Goal: Task Accomplishment & Management: Manage account settings

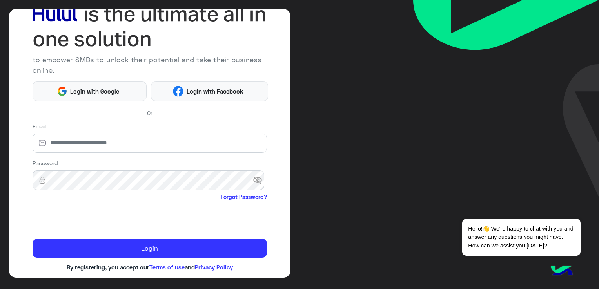
scroll to position [60, 0]
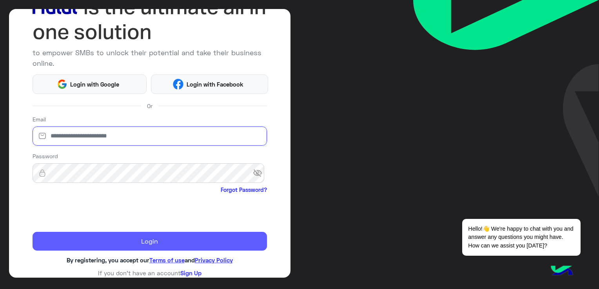
type input "**********"
click at [66, 239] on button "Login" at bounding box center [150, 241] width 234 height 19
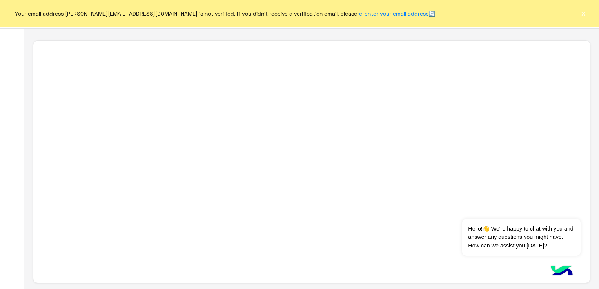
click at [582, 12] on button "×" at bounding box center [584, 13] width 8 height 8
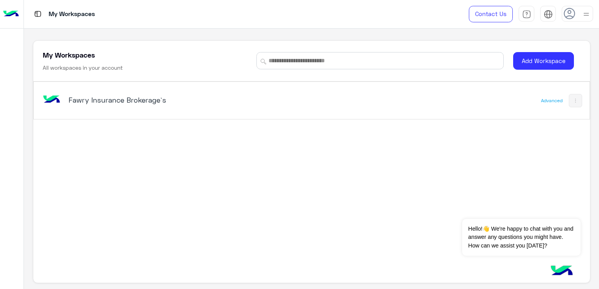
click at [173, 107] on div "Fawry Insurance Brokerage`s" at bounding box center [203, 100] width 325 height 23
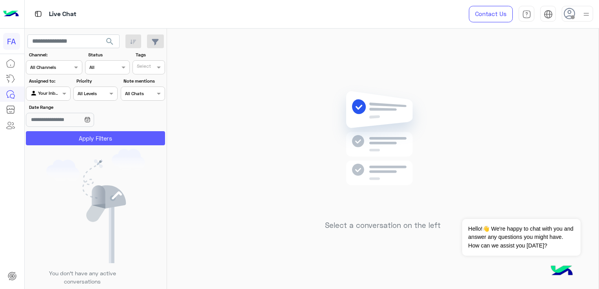
click at [80, 140] on button "Apply Filters" at bounding box center [95, 138] width 139 height 14
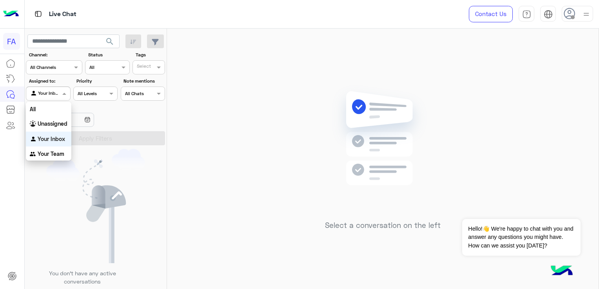
click at [52, 95] on div at bounding box center [48, 92] width 44 height 7
click at [45, 121] on b "Unassigned" at bounding box center [53, 123] width 30 height 7
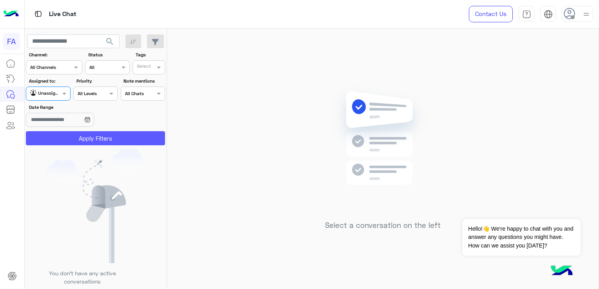
click at [44, 134] on button "Apply Filters" at bounding box center [95, 138] width 139 height 14
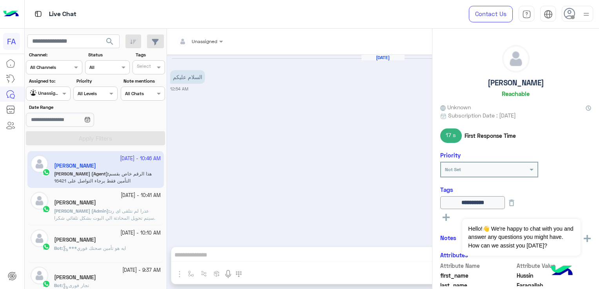
scroll to position [424, 0]
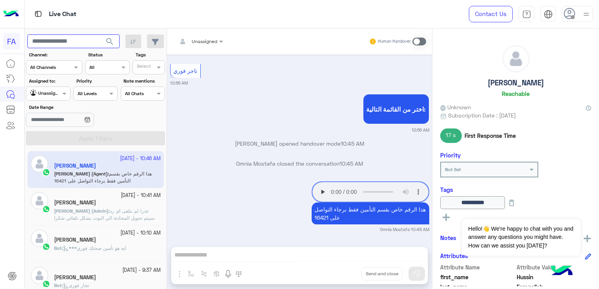
click at [59, 43] on input "text" at bounding box center [73, 42] width 92 height 14
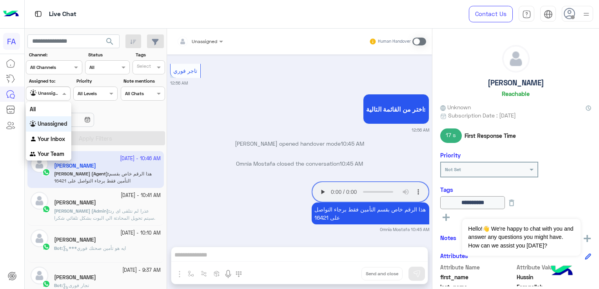
click at [60, 96] on span at bounding box center [65, 93] width 10 height 8
click at [50, 104] on div "All" at bounding box center [48, 109] width 45 height 15
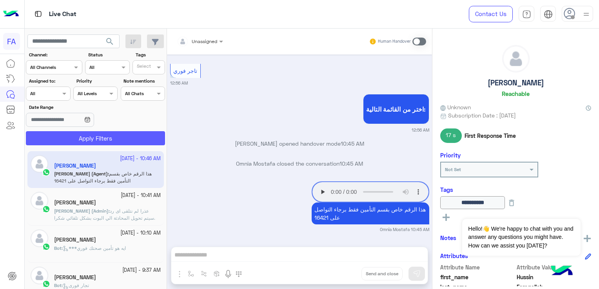
click at [45, 134] on button "Apply Filters" at bounding box center [95, 138] width 139 height 14
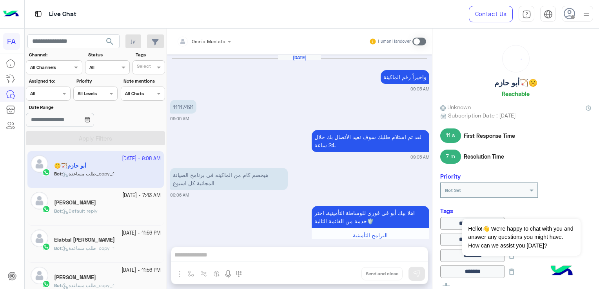
scroll to position [789, 0]
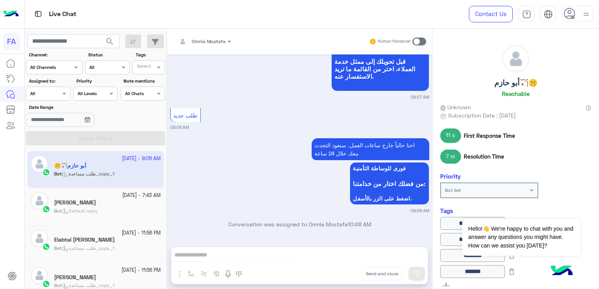
click at [115, 214] on div "Bot : Default reply" at bounding box center [107, 215] width 107 height 14
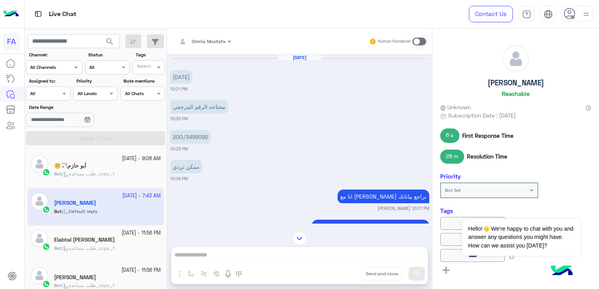
scroll to position [618, 0]
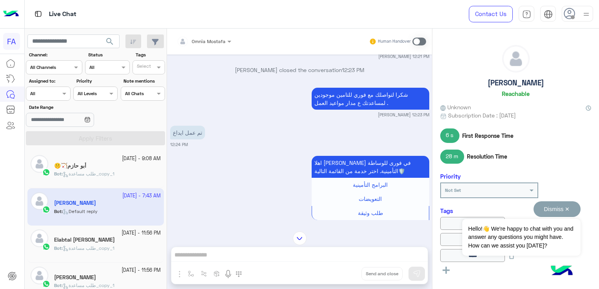
click at [569, 211] on button "Dismiss ✕" at bounding box center [557, 210] width 47 height 16
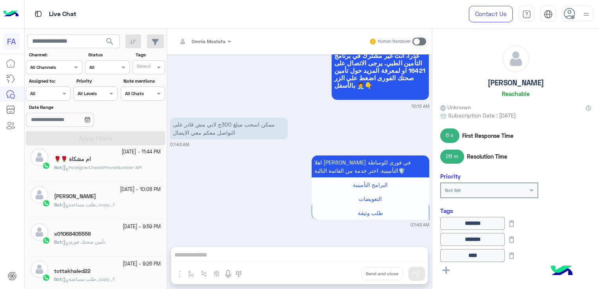
scroll to position [0, 0]
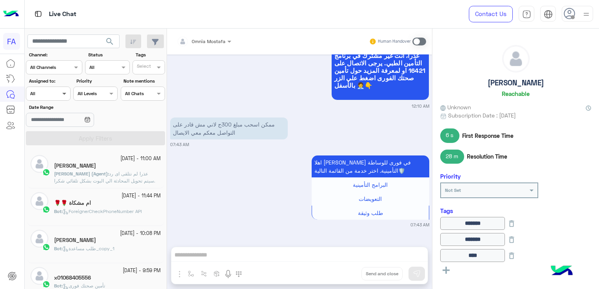
click at [66, 97] on span at bounding box center [65, 93] width 10 height 8
click at [65, 98] on div "Agent Filter All" at bounding box center [48, 94] width 44 height 14
click at [51, 126] on b "Unassigned" at bounding box center [53, 123] width 30 height 7
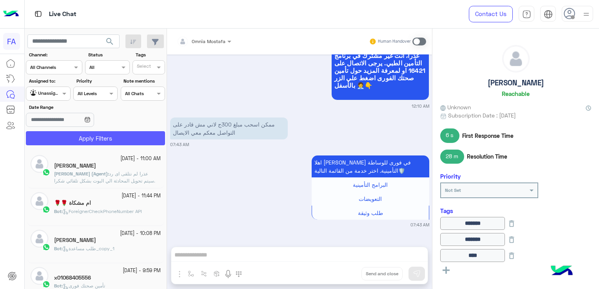
click at [51, 133] on button "Apply Filters" at bounding box center [95, 138] width 139 height 14
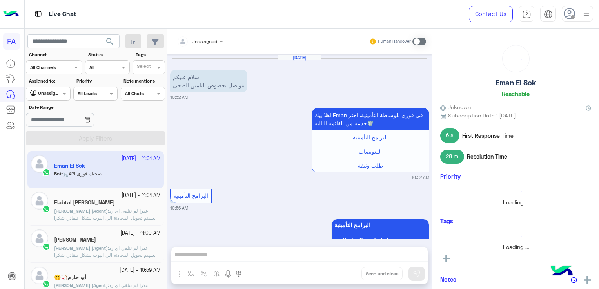
scroll to position [612, 0]
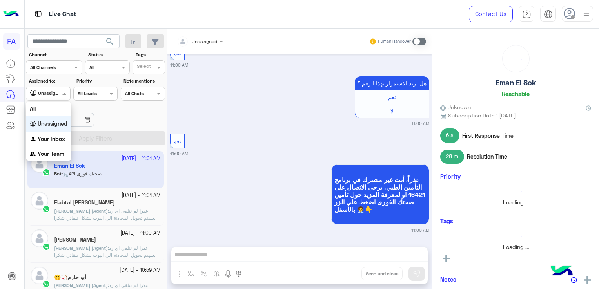
click at [60, 96] on span at bounding box center [65, 93] width 10 height 8
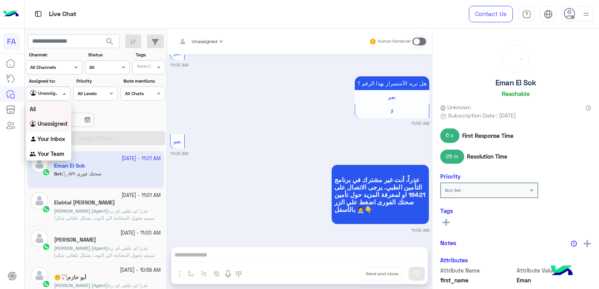
click at [55, 110] on div "All" at bounding box center [48, 109] width 45 height 15
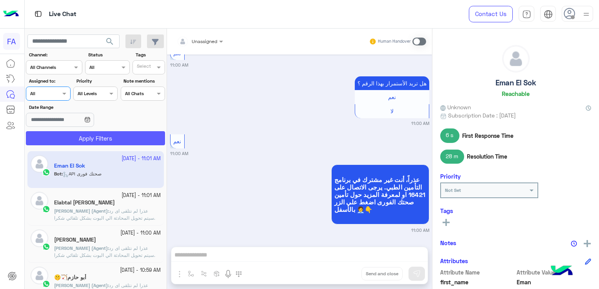
click at [56, 132] on button "Apply Filters" at bounding box center [95, 138] width 139 height 14
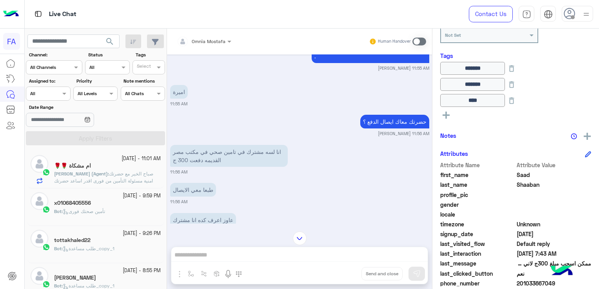
scroll to position [224, 0]
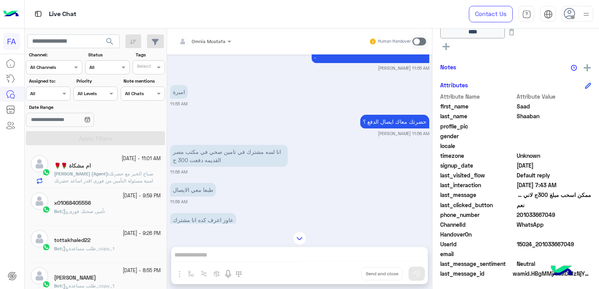
drag, startPoint x: 518, startPoint y: 214, endPoint x: 560, endPoint y: 214, distance: 41.6
click at [560, 214] on span "201033667049" at bounding box center [554, 215] width 75 height 8
copy span "01033667049"
click at [210, 235] on div at bounding box center [299, 239] width 265 height 14
click at [57, 102] on section "Channel: Channel All Channels Status Channel All Tags Select Assigned to: Agent…" at bounding box center [96, 98] width 131 height 94
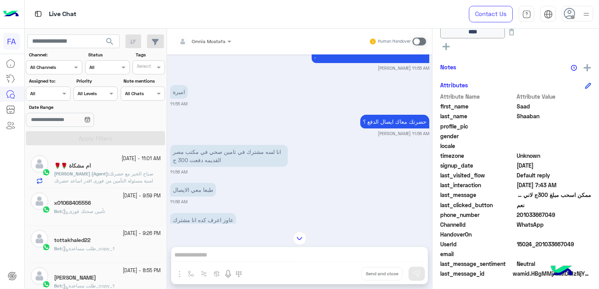
click at [54, 99] on div "Agent Filter All" at bounding box center [48, 94] width 44 height 14
click at [44, 136] on b "Your Inbox" at bounding box center [51, 139] width 27 height 7
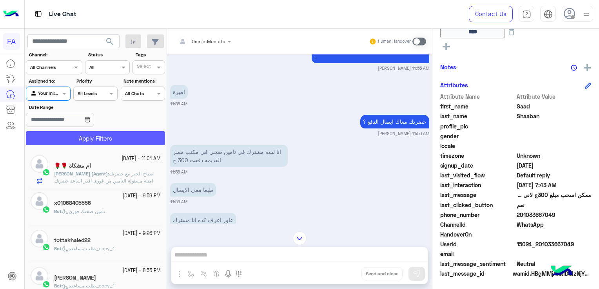
click at [44, 139] on button "Apply Filters" at bounding box center [95, 138] width 139 height 14
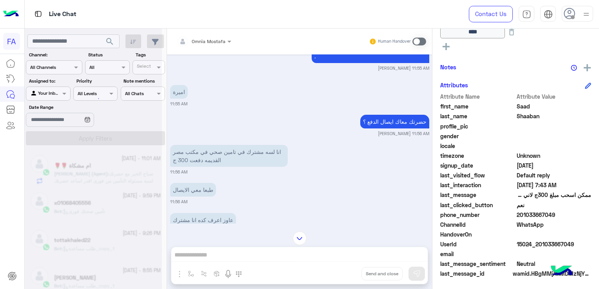
click at [53, 96] on div at bounding box center [93, 147] width 137 height 289
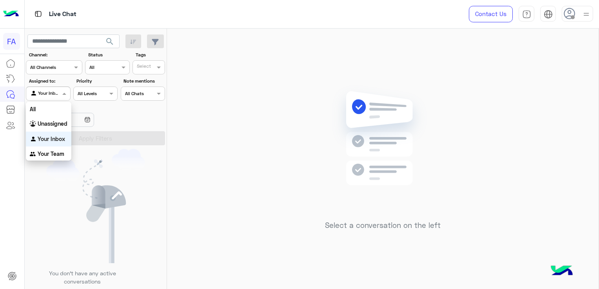
drag, startPoint x: 53, startPoint y: 94, endPoint x: 52, endPoint y: 109, distance: 14.6
click at [53, 94] on div at bounding box center [48, 92] width 44 height 7
click at [48, 122] on b "Unassigned" at bounding box center [53, 123] width 30 height 7
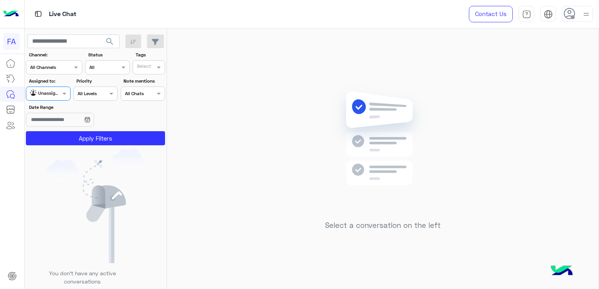
click at [48, 131] on section "Channel: Channel All Channels Status Channel All Tags Select Assigned to: Agent…" at bounding box center [96, 98] width 131 height 94
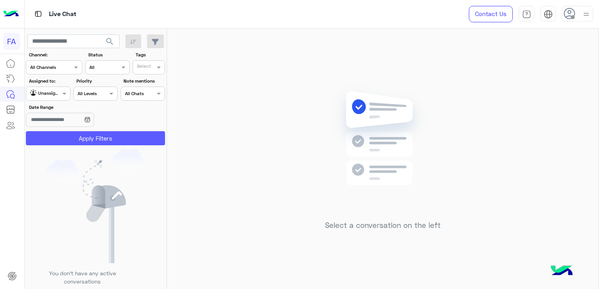
click at [49, 136] on button "Apply Filters" at bounding box center [95, 138] width 139 height 14
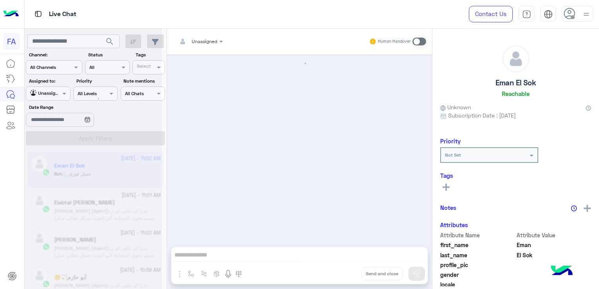
click at [66, 42] on div at bounding box center [93, 147] width 137 height 289
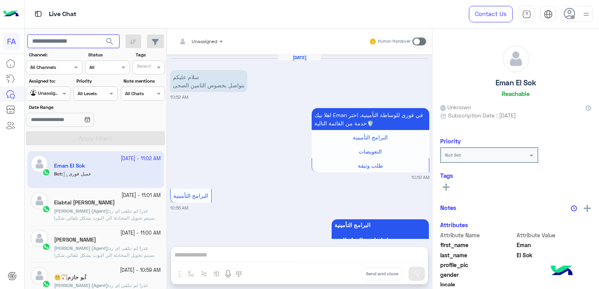
click at [66, 42] on input "text" at bounding box center [73, 42] width 92 height 14
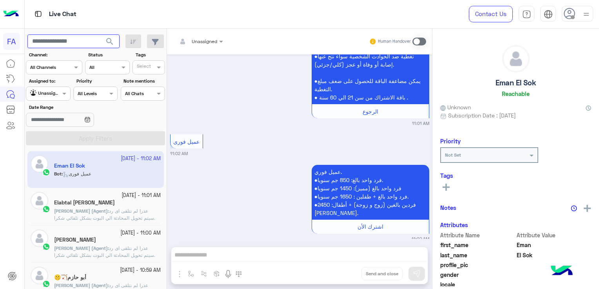
paste input "**********"
click at [113, 43] on span "search" at bounding box center [109, 41] width 9 height 9
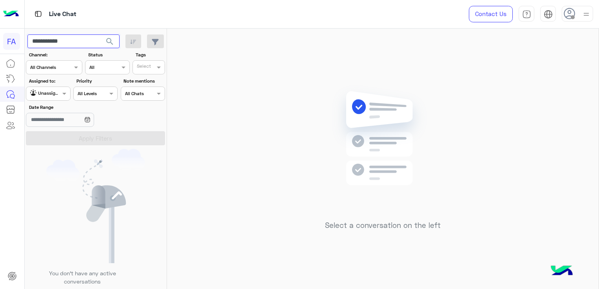
click at [84, 44] on input "**********" at bounding box center [73, 42] width 92 height 14
click at [109, 40] on span "search" at bounding box center [109, 41] width 9 height 9
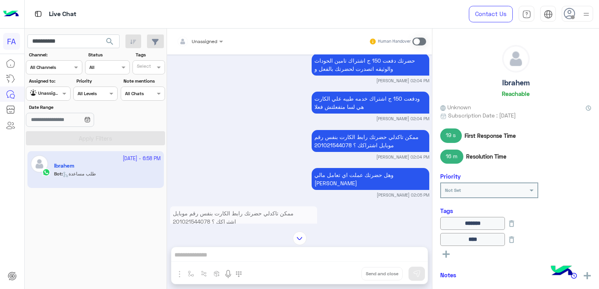
scroll to position [885, 0]
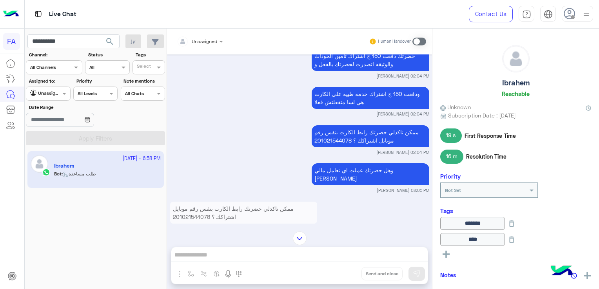
drag, startPoint x: 569, startPoint y: 2, endPoint x: 249, endPoint y: 166, distance: 359.5
click at [249, 168] on div "وهل حضرتك عملت اي تعامل مالي [PERSON_NAME] [PERSON_NAME] 02:05 PM" at bounding box center [299, 178] width 259 height 32
click at [55, 44] on input "**********" at bounding box center [73, 42] width 92 height 14
paste input "*"
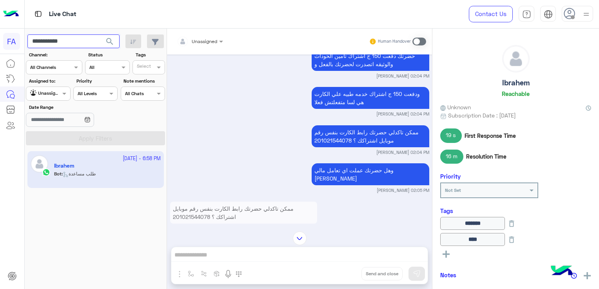
type input "**********"
click at [107, 41] on span "search" at bounding box center [109, 41] width 9 height 9
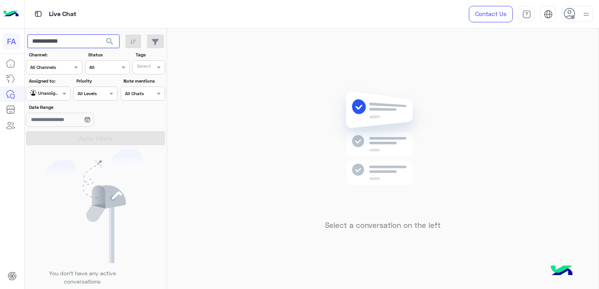
click at [60, 42] on input "**********" at bounding box center [73, 42] width 92 height 14
click at [116, 46] on button "search" at bounding box center [109, 43] width 19 height 17
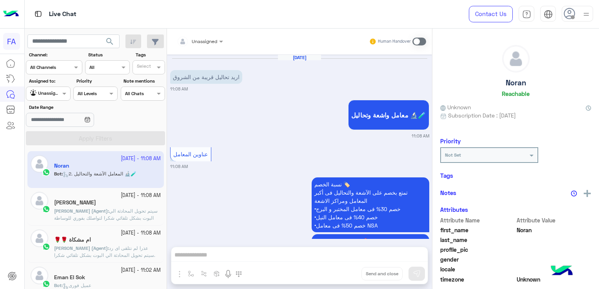
scroll to position [131, 0]
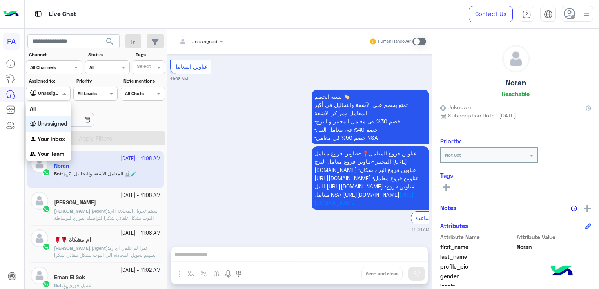
click at [43, 98] on div "Unassigned" at bounding box center [45, 94] width 30 height 8
click at [44, 109] on div "All" at bounding box center [48, 109] width 45 height 15
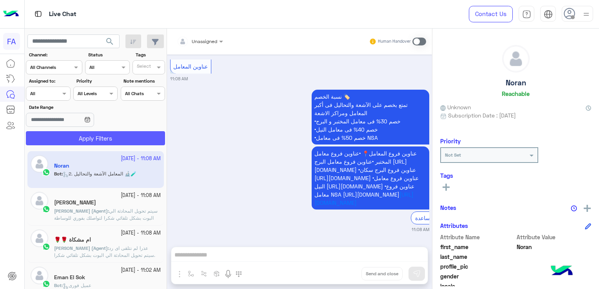
click at [61, 138] on button "Apply Filters" at bounding box center [95, 138] width 139 height 14
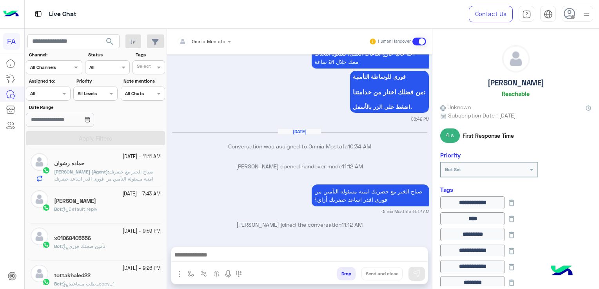
scroll to position [76, 0]
click at [95, 197] on div "[DATE] - 7:43 AM" at bounding box center [107, 194] width 107 height 7
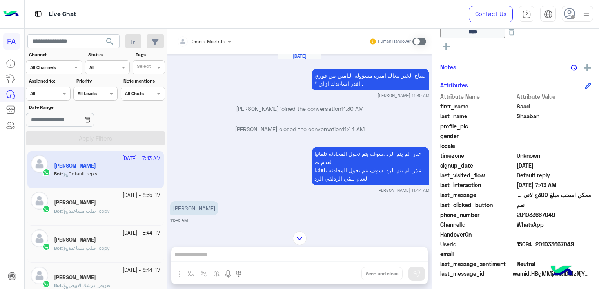
click at [447, 46] on rect at bounding box center [446, 46] width 2 height 7
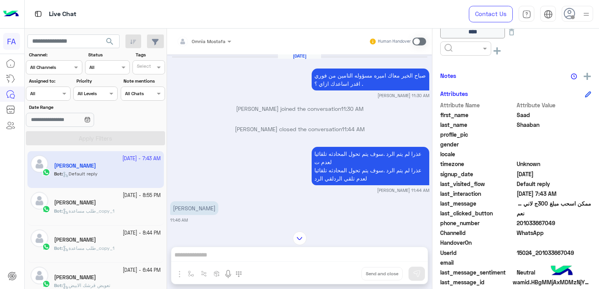
click at [465, 51] on div at bounding box center [465, 49] width 51 height 14
click at [477, 76] on div "Call Back" at bounding box center [465, 76] width 51 height 15
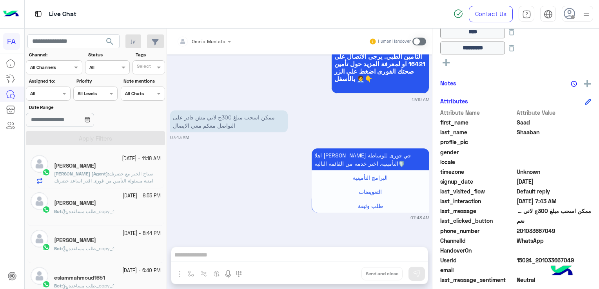
scroll to position [4164, 0]
